Goal: Navigation & Orientation: Find specific page/section

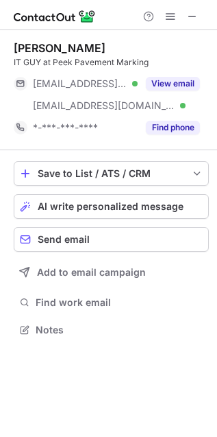
scroll to position [320, 217]
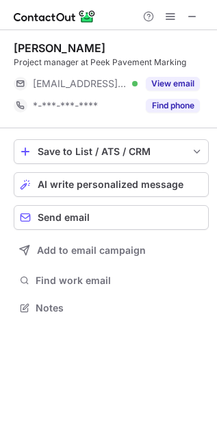
scroll to position [298, 217]
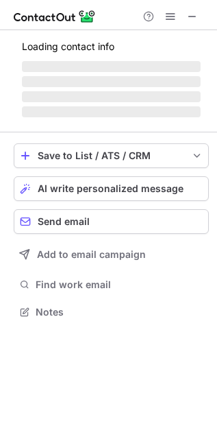
scroll to position [310, 217]
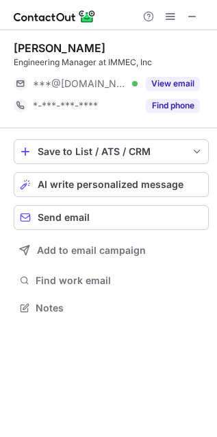
scroll to position [298, 217]
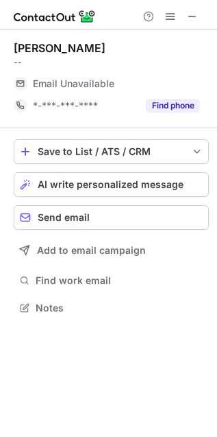
scroll to position [298, 217]
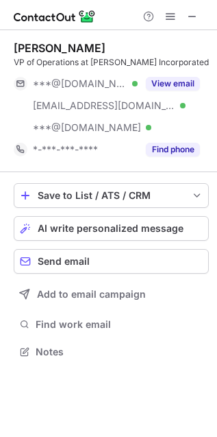
scroll to position [343, 217]
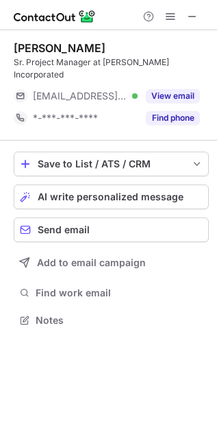
scroll to position [298, 217]
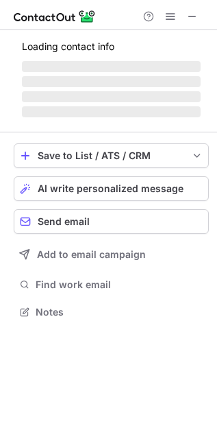
scroll to position [320, 217]
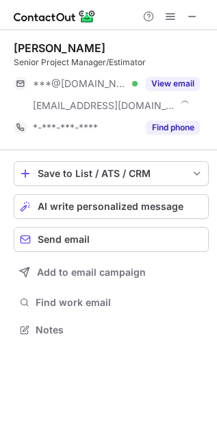
scroll to position [320, 217]
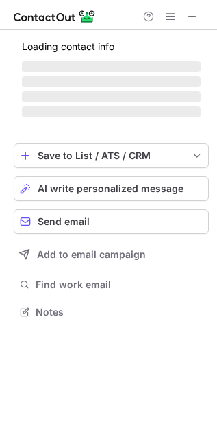
scroll to position [298, 217]
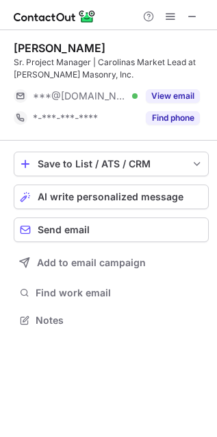
scroll to position [310, 217]
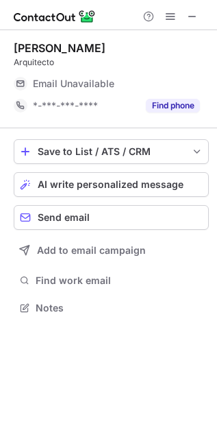
scroll to position [298, 217]
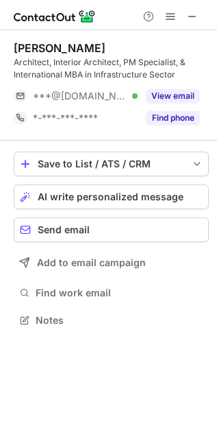
scroll to position [310, 217]
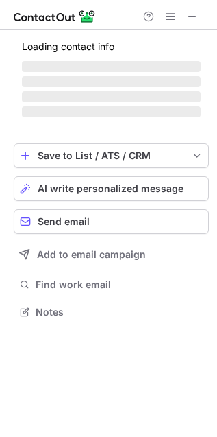
scroll to position [303, 217]
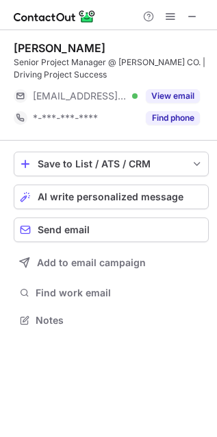
scroll to position [310, 217]
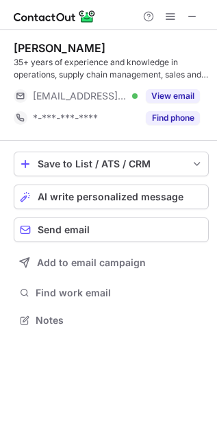
scroll to position [310, 217]
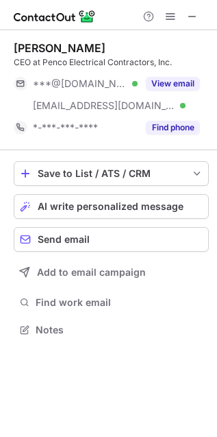
scroll to position [320, 217]
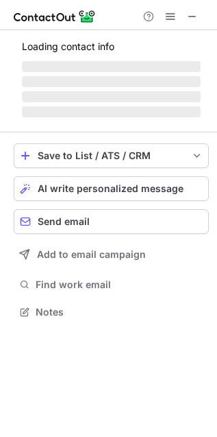
scroll to position [303, 217]
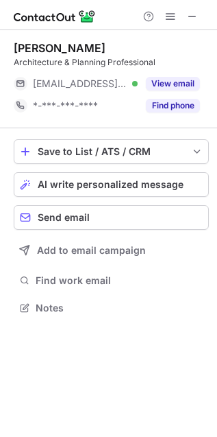
scroll to position [298, 217]
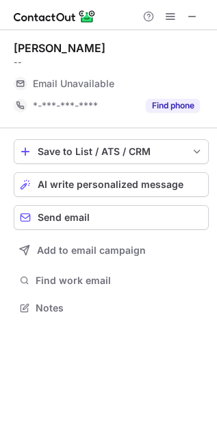
scroll to position [298, 217]
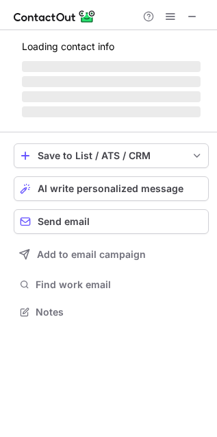
scroll to position [354, 217]
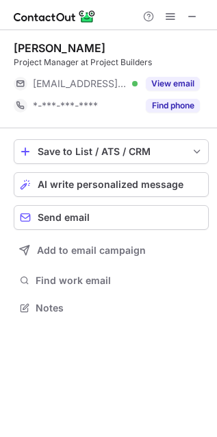
scroll to position [298, 217]
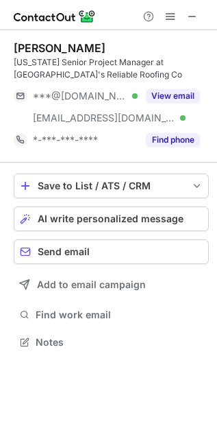
scroll to position [333, 217]
